Goal: Transaction & Acquisition: Subscribe to service/newsletter

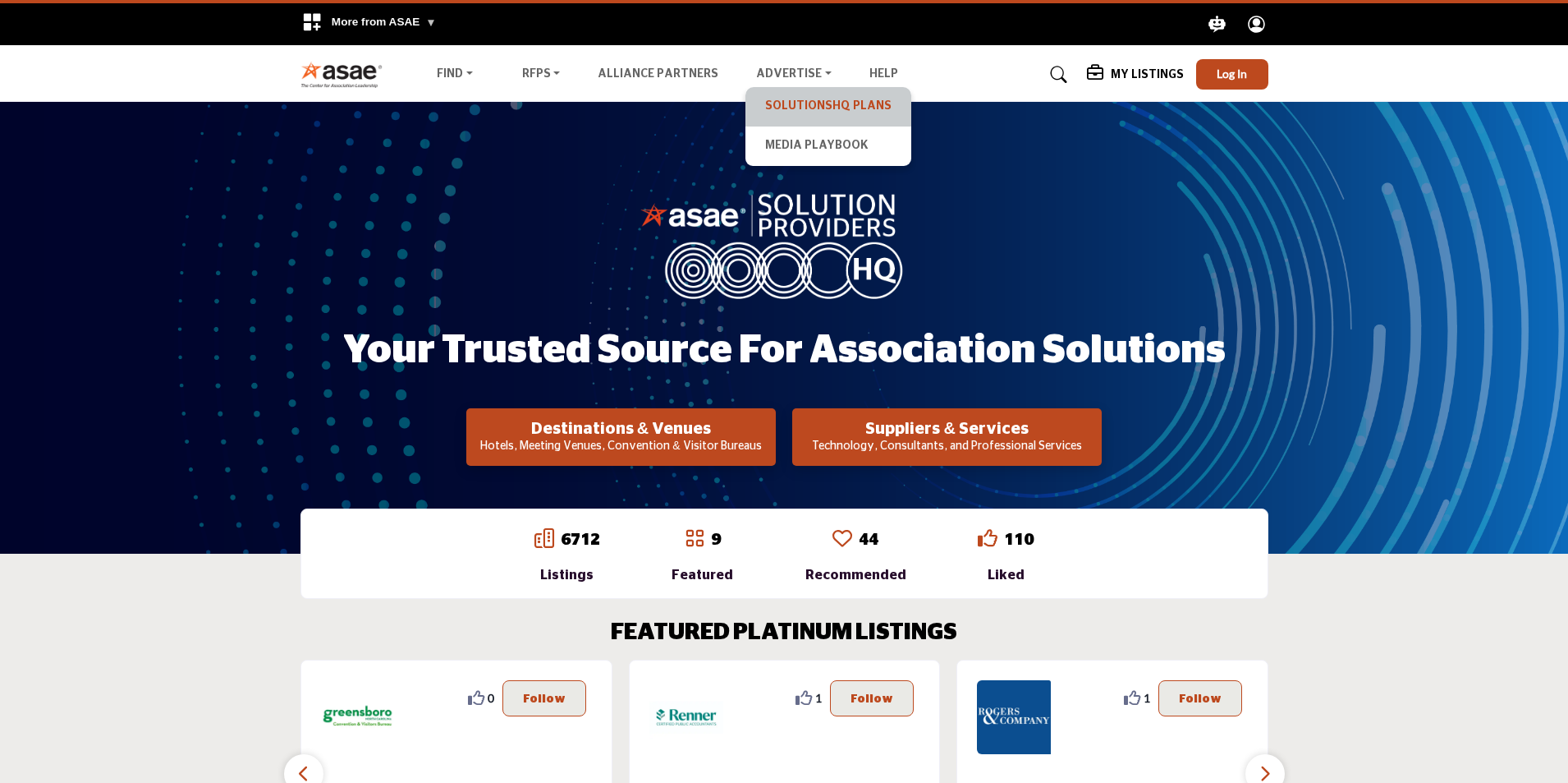
click at [808, 105] on link "SolutionsHQ Plans" at bounding box center [829, 106] width 150 height 23
